Goal: Task Accomplishment & Management: Complete application form

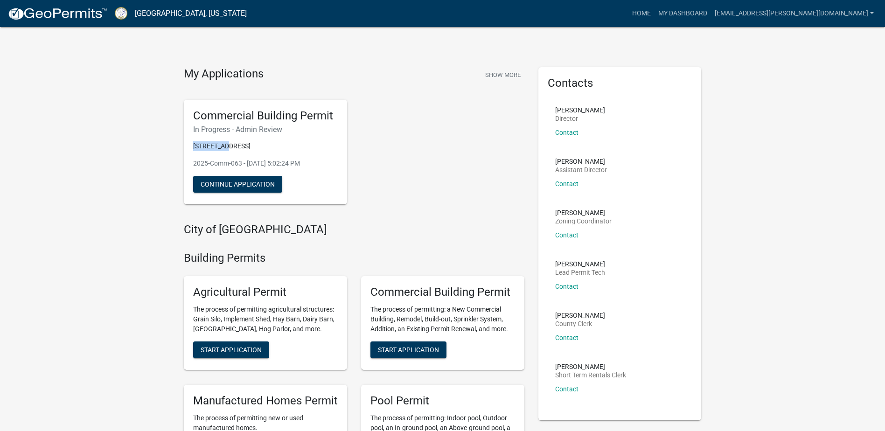
drag, startPoint x: 192, startPoint y: 149, endPoint x: 230, endPoint y: 150, distance: 37.8
click at [230, 150] on div "Commercial Building Permit In Progress - Admin Review [STREET_ADDRESS]-Comm-063…" at bounding box center [265, 152] width 163 height 105
copy p "1770 GA HW"
click at [230, 131] on h6 "In Progress - Admin Review" at bounding box center [265, 129] width 145 height 9
drag, startPoint x: 233, startPoint y: 184, endPoint x: 101, endPoint y: 187, distance: 132.5
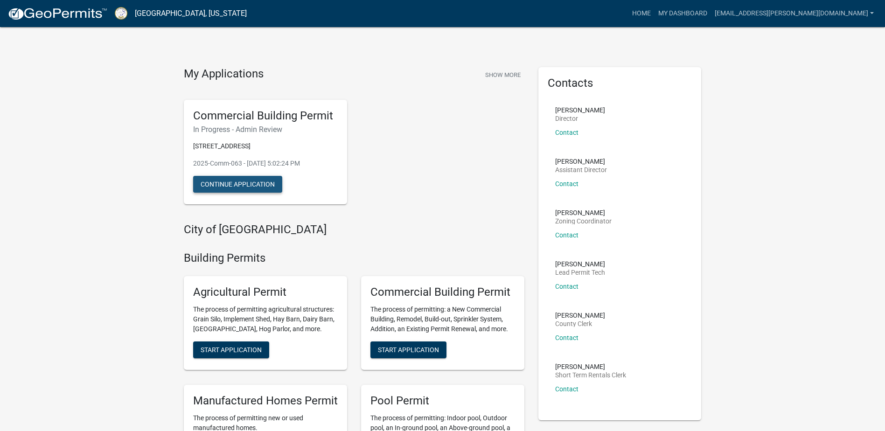
click at [234, 184] on button "Continue Application" at bounding box center [237, 184] width 89 height 17
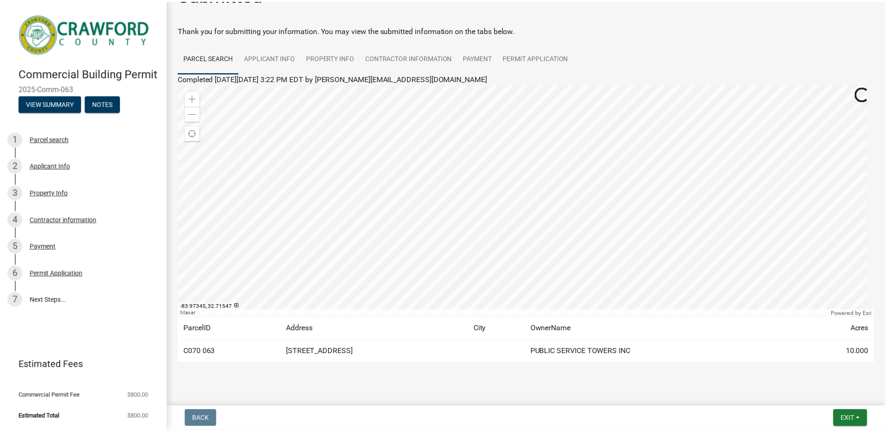
scroll to position [42, 0]
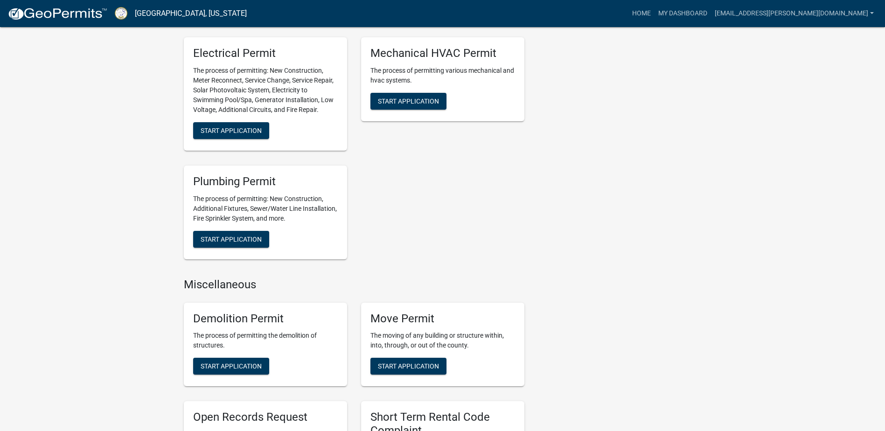
scroll to position [477, 0]
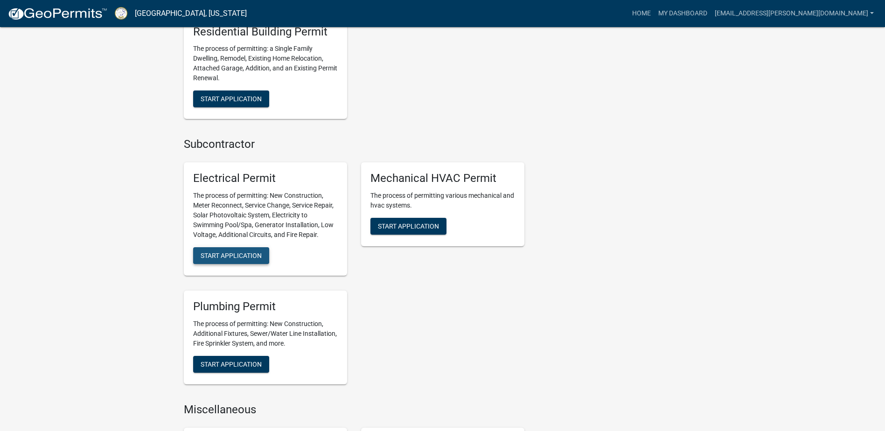
click at [246, 256] on span "Start Application" at bounding box center [231, 255] width 61 height 7
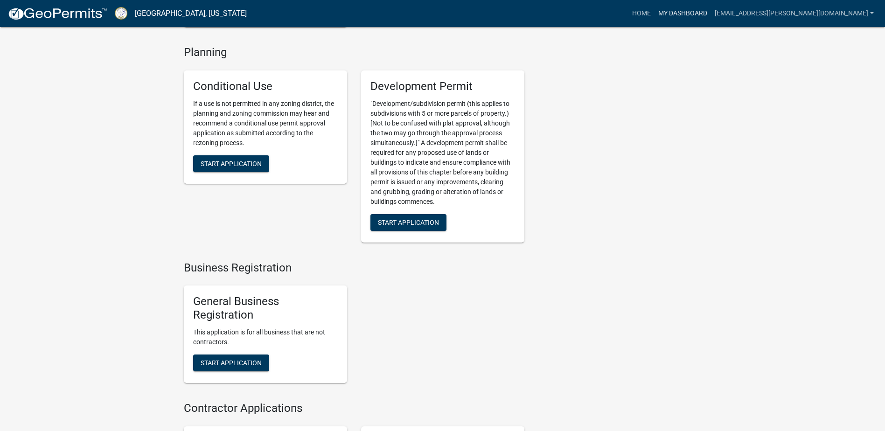
click at [711, 8] on link "My Dashboard" at bounding box center [682, 14] width 56 height 18
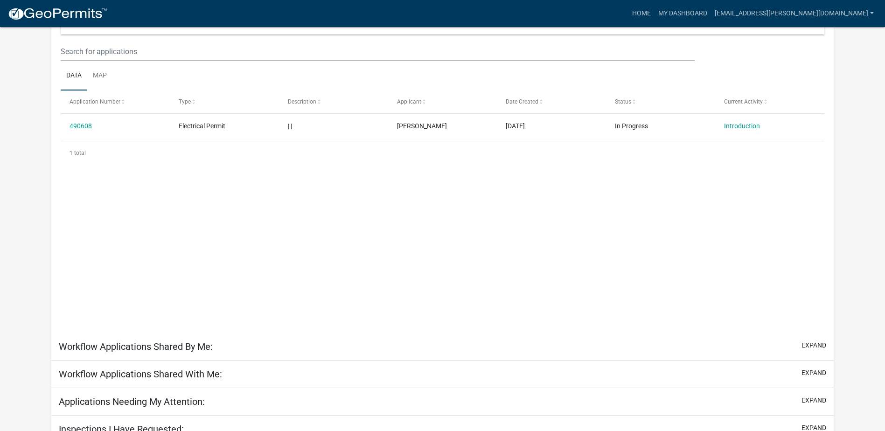
scroll to position [27, 0]
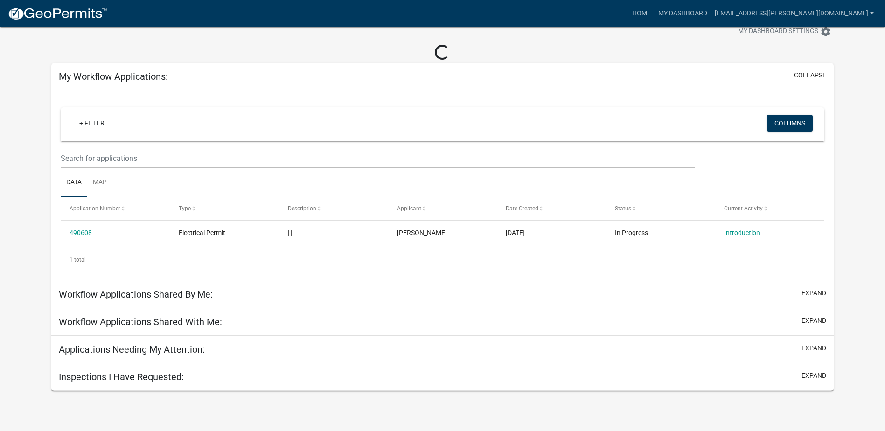
click at [816, 291] on button "expand" at bounding box center [813, 293] width 25 height 10
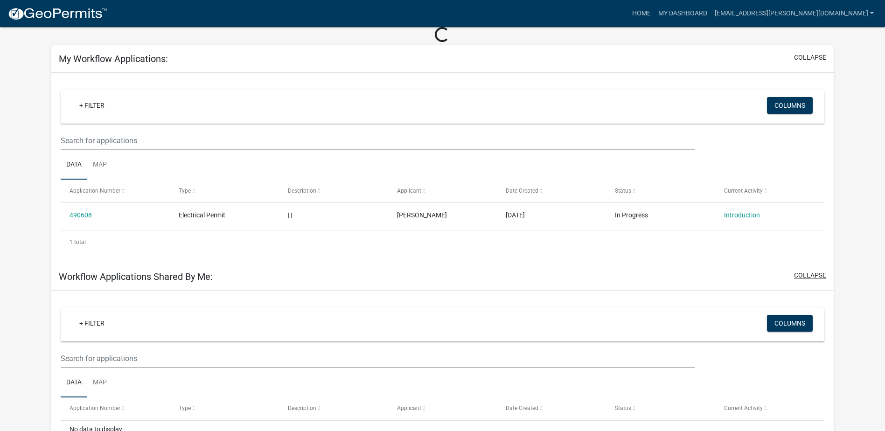
scroll to position [173, 0]
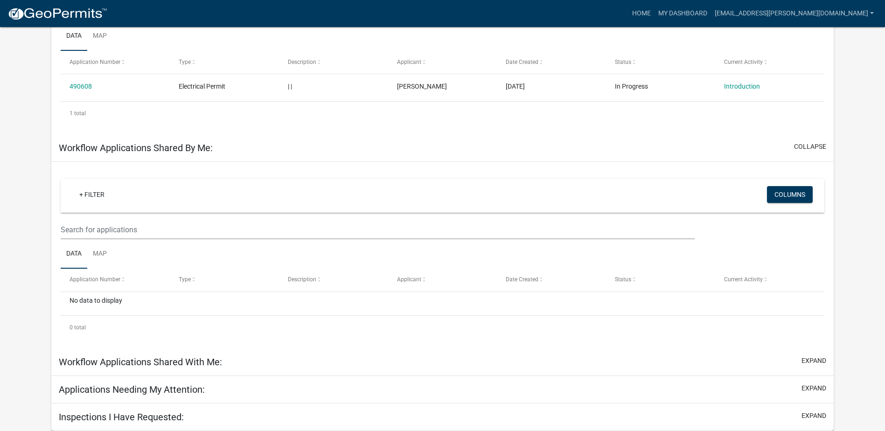
click at [814, 351] on div "Workflow Applications Shared With Me: expand" at bounding box center [442, 362] width 782 height 28
click at [814, 361] on button "expand" at bounding box center [813, 361] width 25 height 10
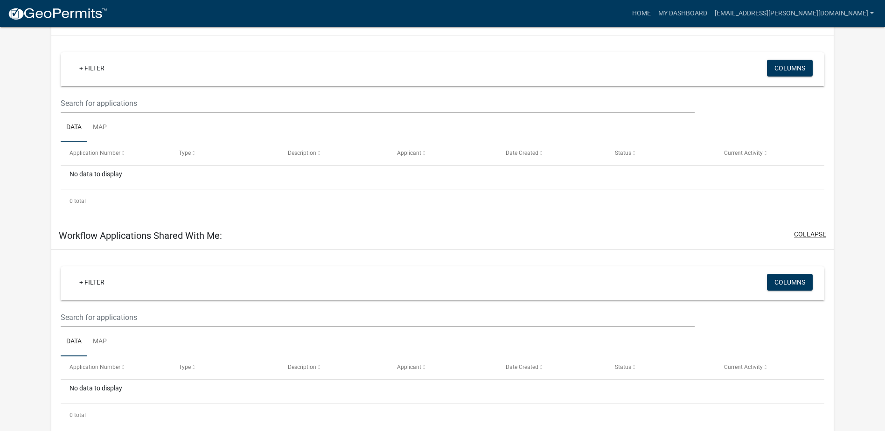
scroll to position [360, 0]
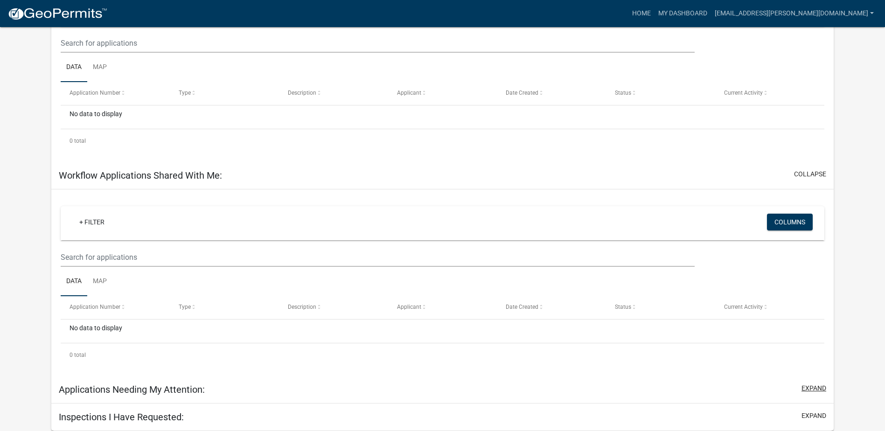
click at [812, 388] on button "expand" at bounding box center [813, 388] width 25 height 10
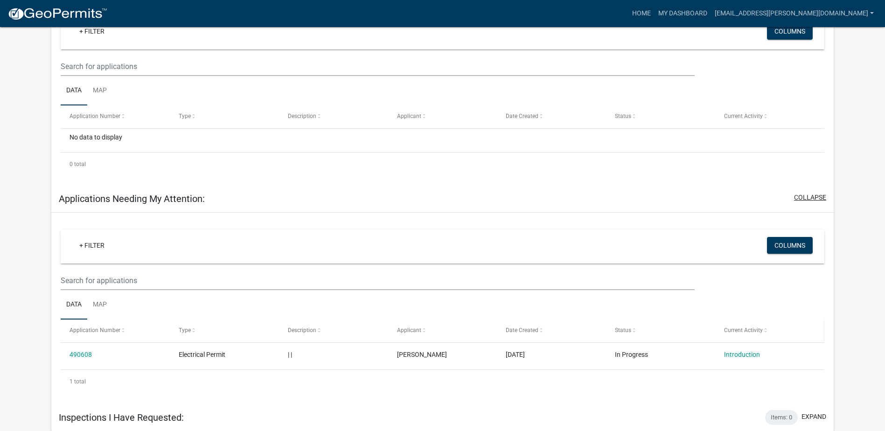
scroll to position [536, 0]
click at [811, 412] on button "expand" at bounding box center [813, 415] width 25 height 10
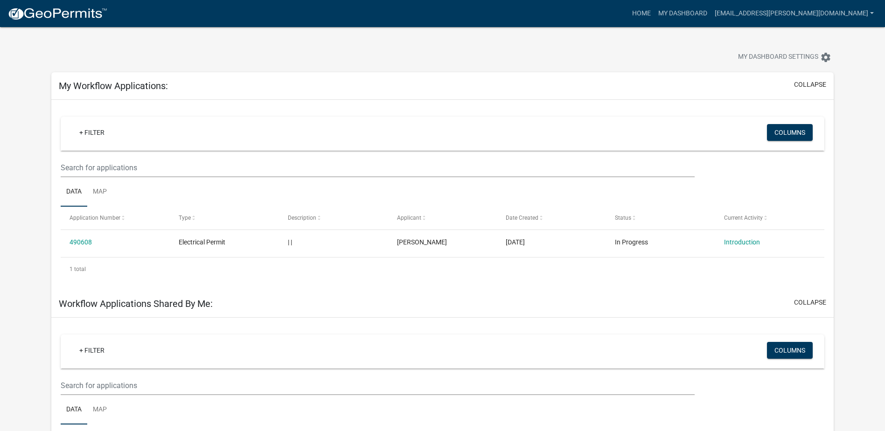
scroll to position [0, 0]
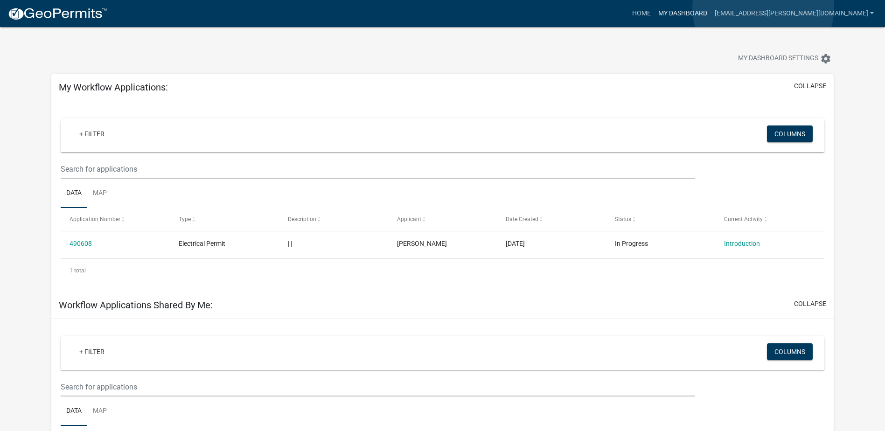
click at [711, 7] on link "My Dashboard" at bounding box center [682, 14] width 56 height 18
click at [841, 12] on link "[EMAIL_ADDRESS][PERSON_NAME][DOMAIN_NAME]" at bounding box center [794, 14] width 166 height 18
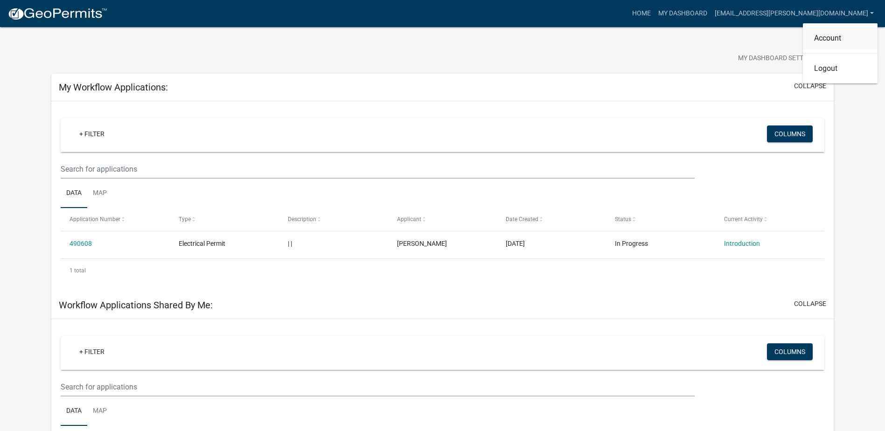
click at [835, 35] on link "Account" at bounding box center [840, 38] width 75 height 22
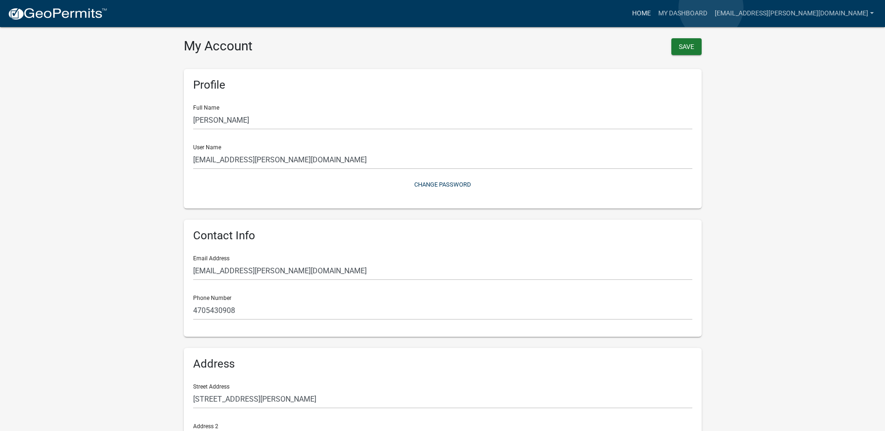
click at [654, 7] on link "Home" at bounding box center [641, 14] width 26 height 18
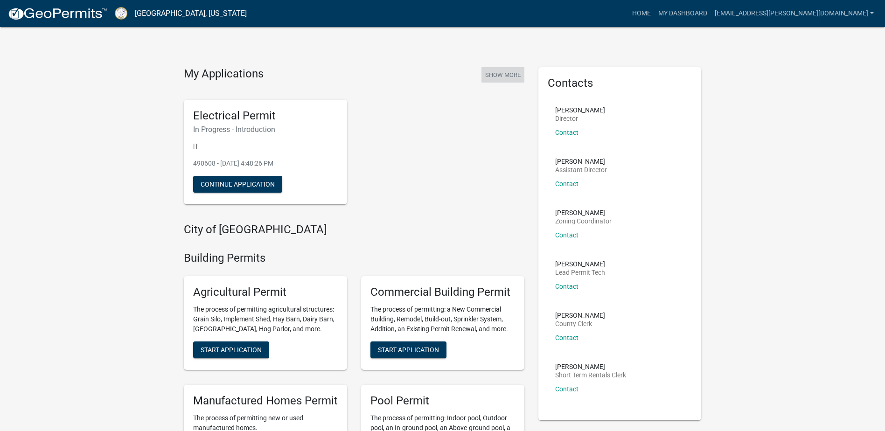
click at [501, 74] on button "Show More" at bounding box center [502, 74] width 43 height 15
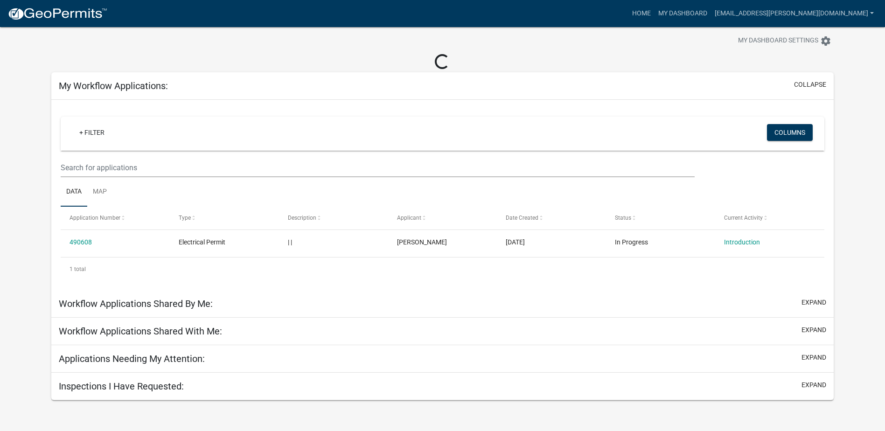
scroll to position [27, 0]
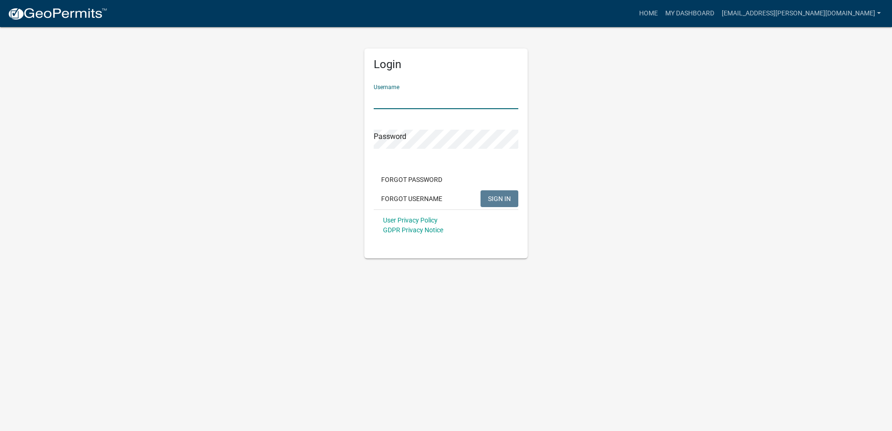
click at [404, 103] on input "Username" at bounding box center [446, 99] width 145 height 19
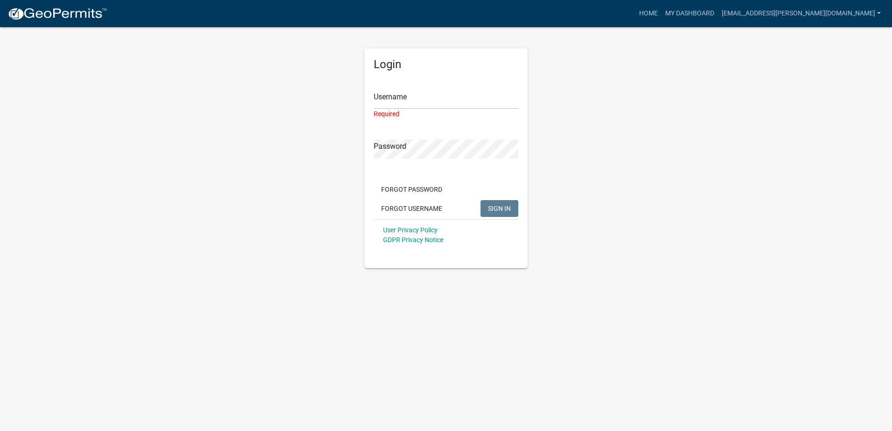
click at [435, 156] on form "Username Required Password Forgot Password Forgot Username SIGN IN User Privacy…" at bounding box center [446, 163] width 145 height 173
click at [421, 95] on input "Username" at bounding box center [446, 99] width 145 height 19
paste input "[EMAIL_ADDRESS][PERSON_NAME][DOMAIN_NAME]"
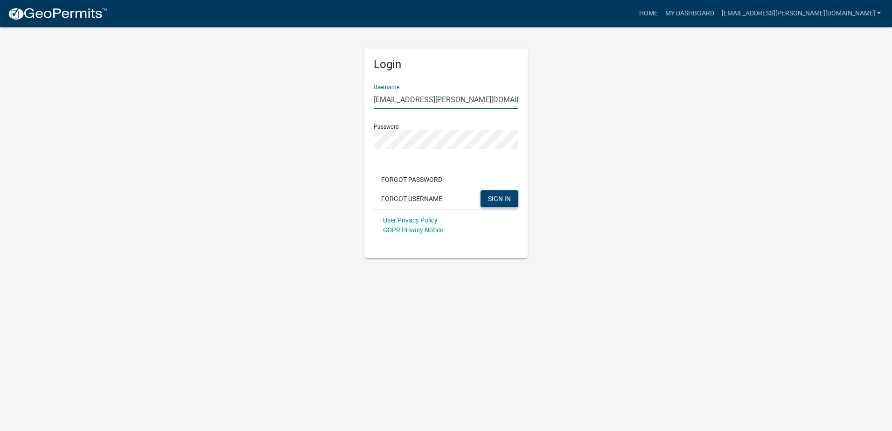
type input "[EMAIL_ADDRESS][PERSON_NAME][DOMAIN_NAME]"
click at [513, 202] on button "SIGN IN" at bounding box center [499, 198] width 38 height 17
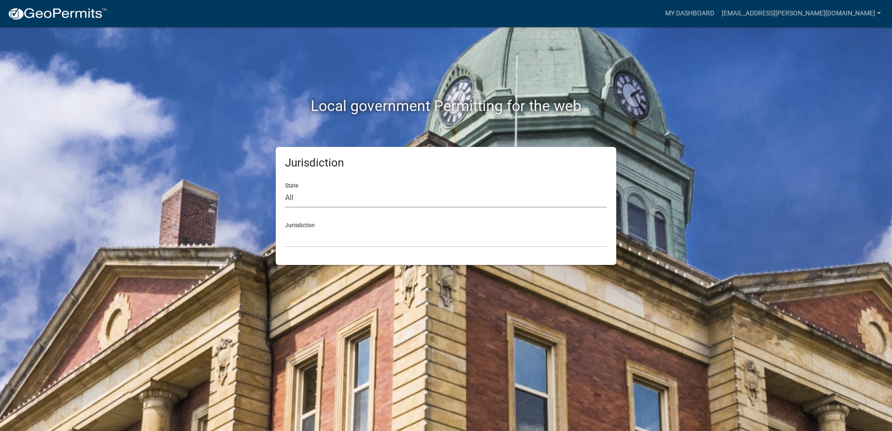
click at [388, 192] on select "All Colorado Georgia Indiana Iowa Kansas Minnesota Ohio South Carolina Wisconsin" at bounding box center [446, 197] width 322 height 19
select select "Georgia"
click at [285, 188] on select "All Colorado Georgia Indiana Iowa Kansas Minnesota Ohio South Carolina Wisconsin" at bounding box center [446, 197] width 322 height 19
click at [324, 237] on select "Carroll County, Georgia Cook County, Georgia Crawford County, Georgia Gilmer Co…" at bounding box center [446, 237] width 322 height 19
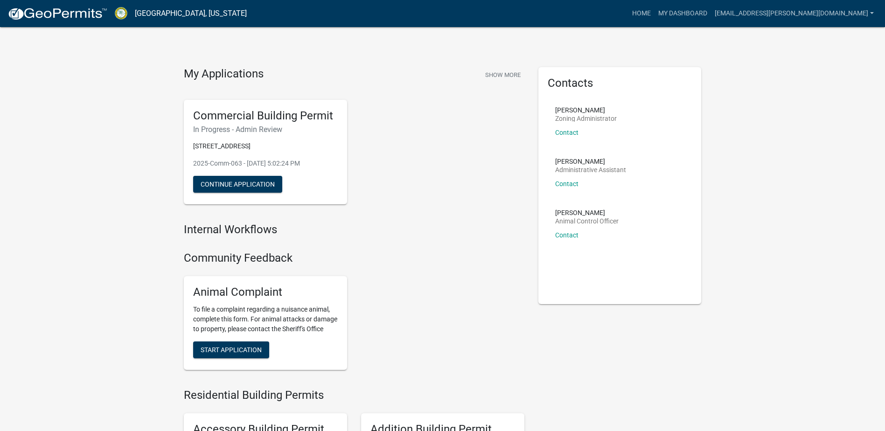
click at [495, 194] on div "Commercial Building Permit In Progress - Admin Review 1770 GA HWY 42 S 2025-Com…" at bounding box center [354, 152] width 354 height 120
drag, startPoint x: 275, startPoint y: 280, endPoint x: 104, endPoint y: 247, distance: 174.3
click at [830, 11] on link "[EMAIL_ADDRESS][PERSON_NAME][DOMAIN_NAME]" at bounding box center [794, 14] width 166 height 18
click at [493, 75] on button "Show More" at bounding box center [502, 74] width 43 height 15
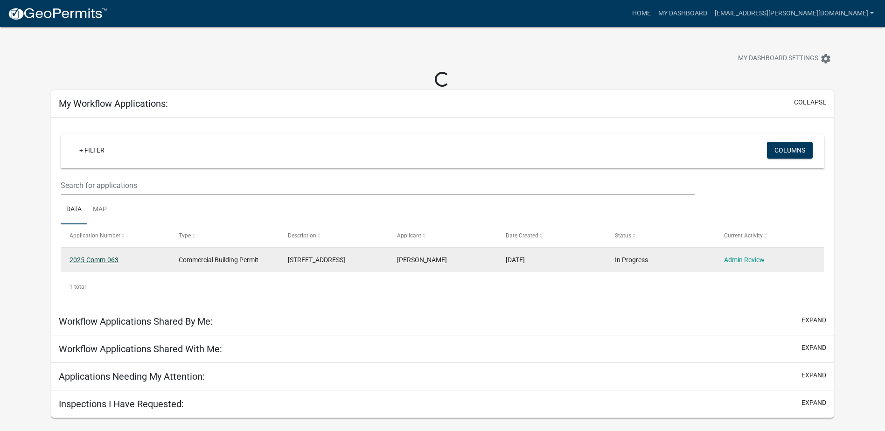
click at [83, 260] on link "2025-Comm-063" at bounding box center [93, 259] width 49 height 7
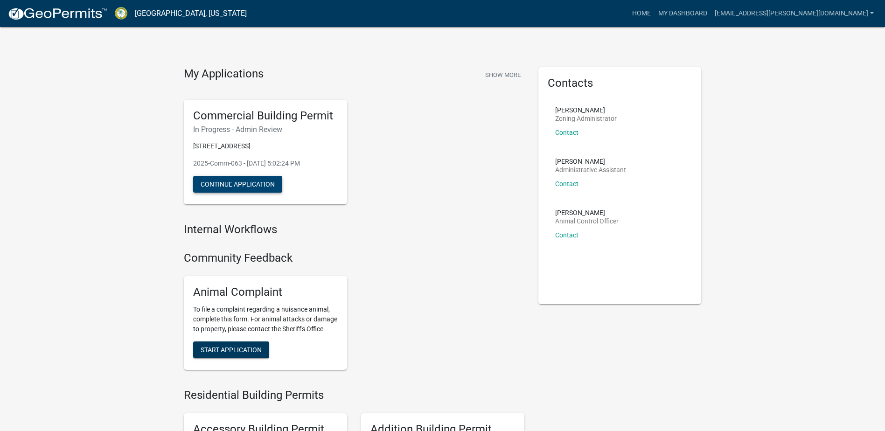
click at [245, 177] on button "Continue Application" at bounding box center [237, 184] width 89 height 17
